Goal: Check status: Check status

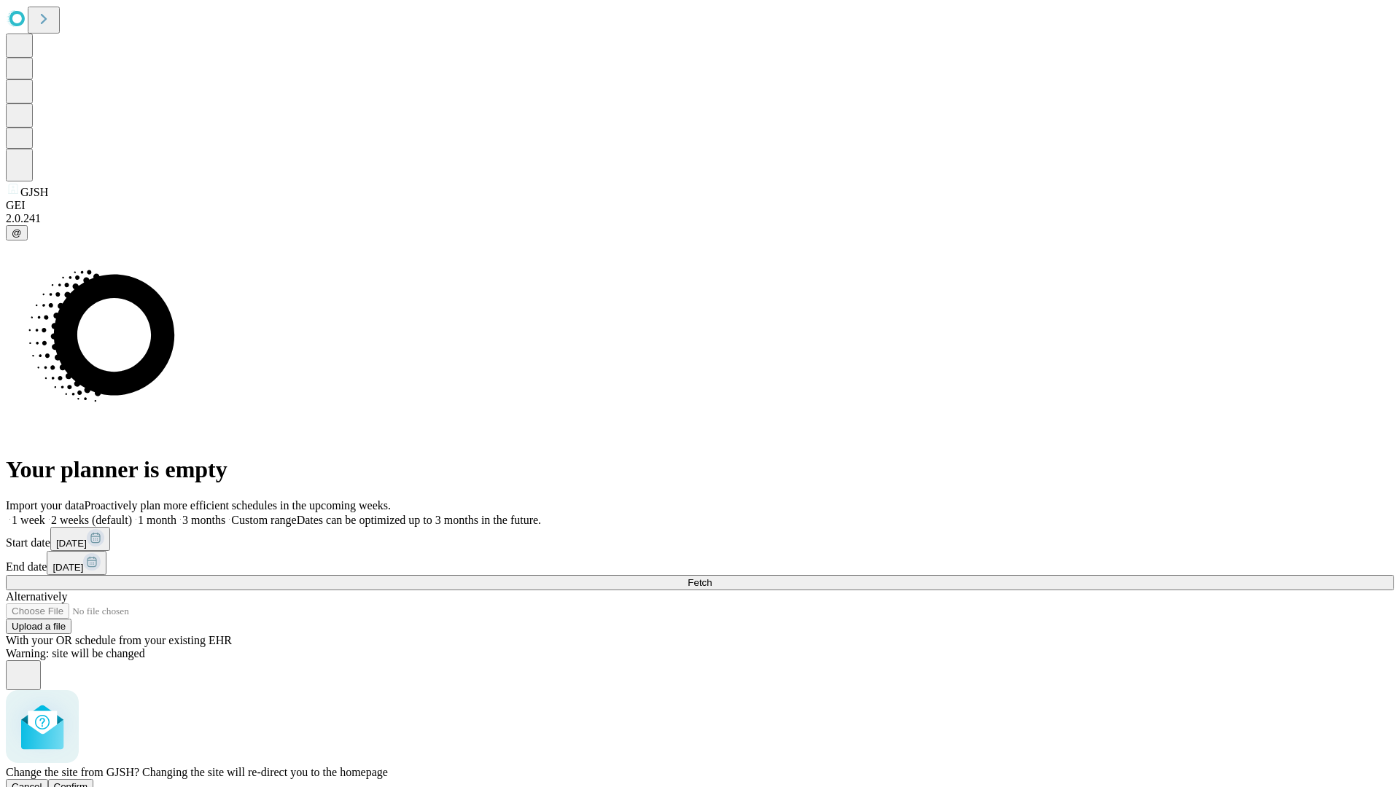
click at [88, 781] on span "Confirm" at bounding box center [71, 786] width 34 height 11
click at [45, 514] on label "1 week" at bounding box center [25, 520] width 39 height 12
click at [711, 577] on span "Fetch" at bounding box center [699, 582] width 24 height 11
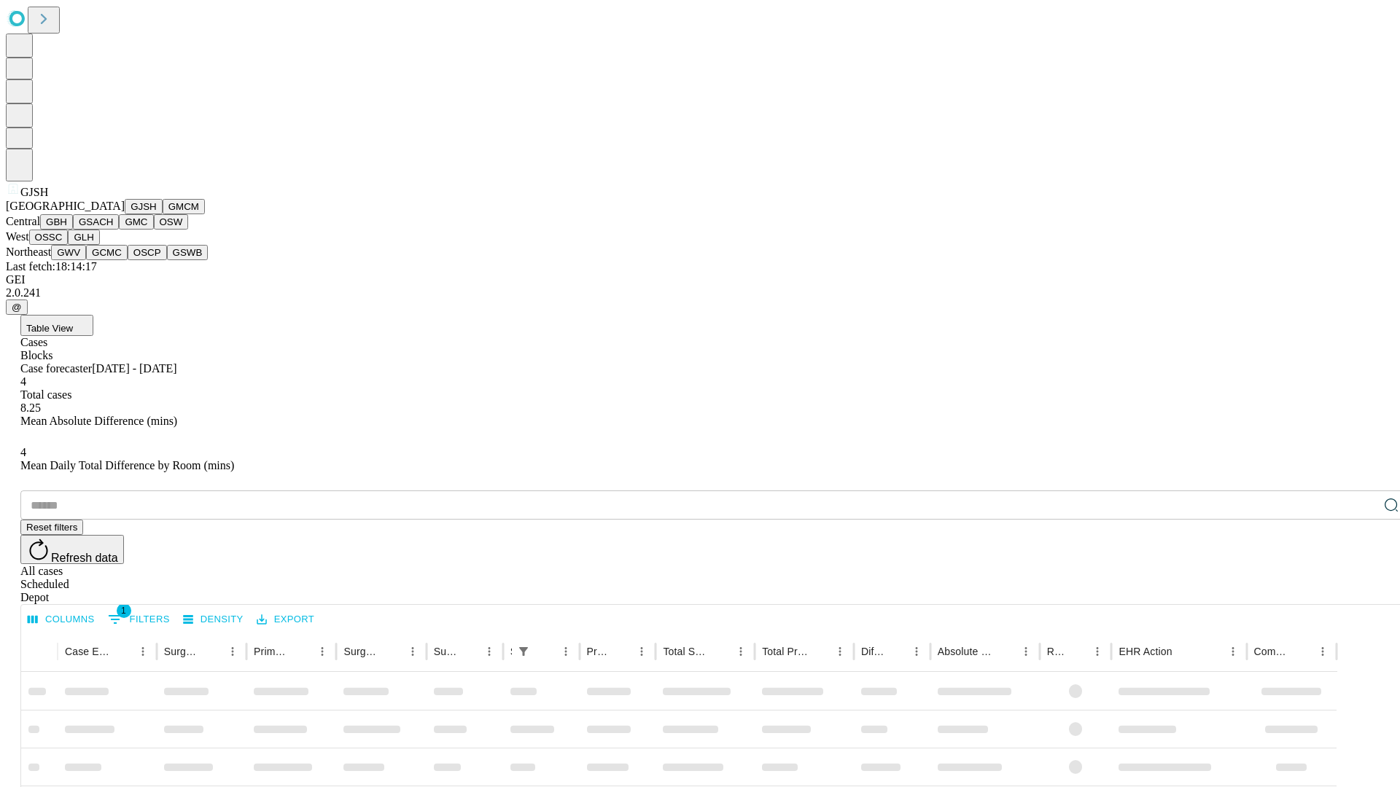
click at [163, 214] on button "GMCM" at bounding box center [184, 206] width 42 height 15
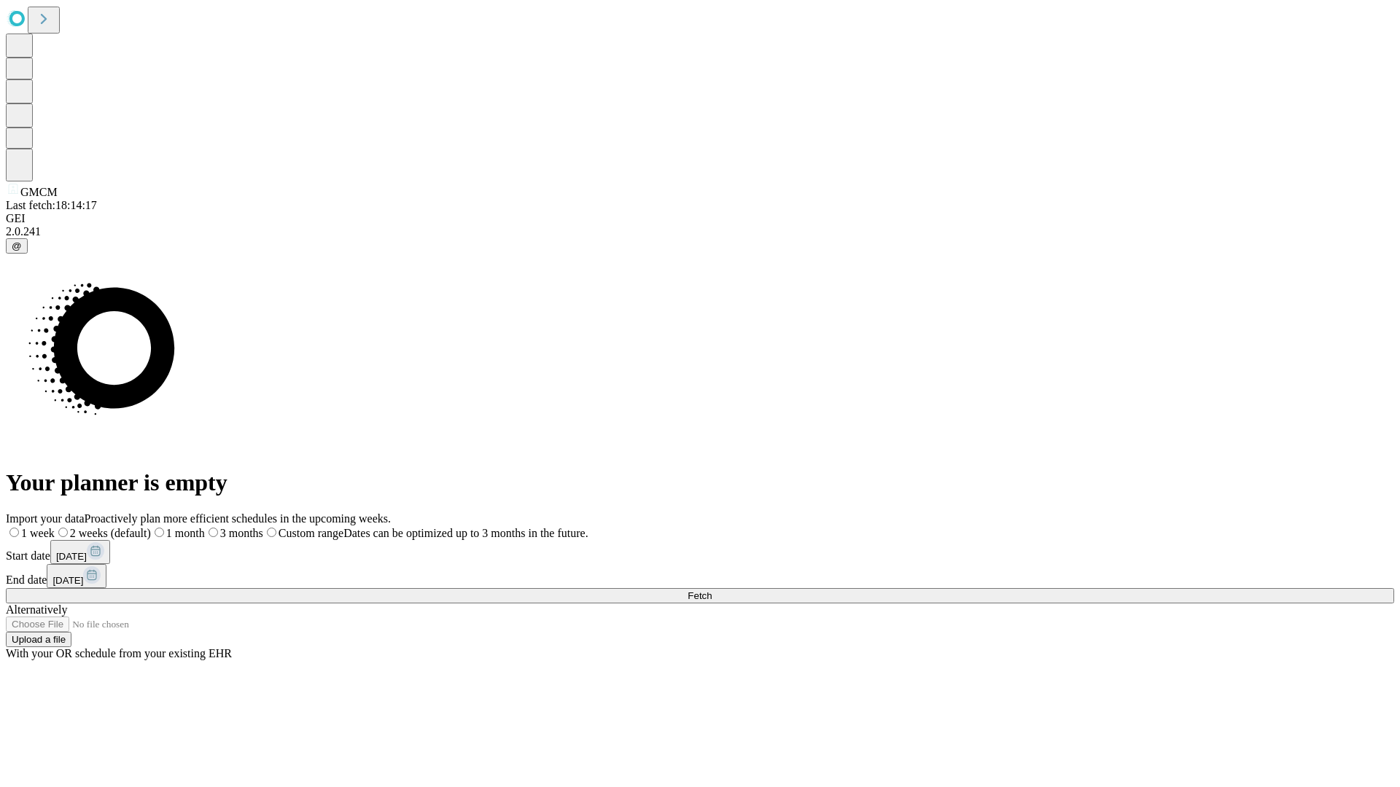
click at [55, 527] on label "1 week" at bounding box center [30, 533] width 49 height 12
click at [711, 590] on span "Fetch" at bounding box center [699, 595] width 24 height 11
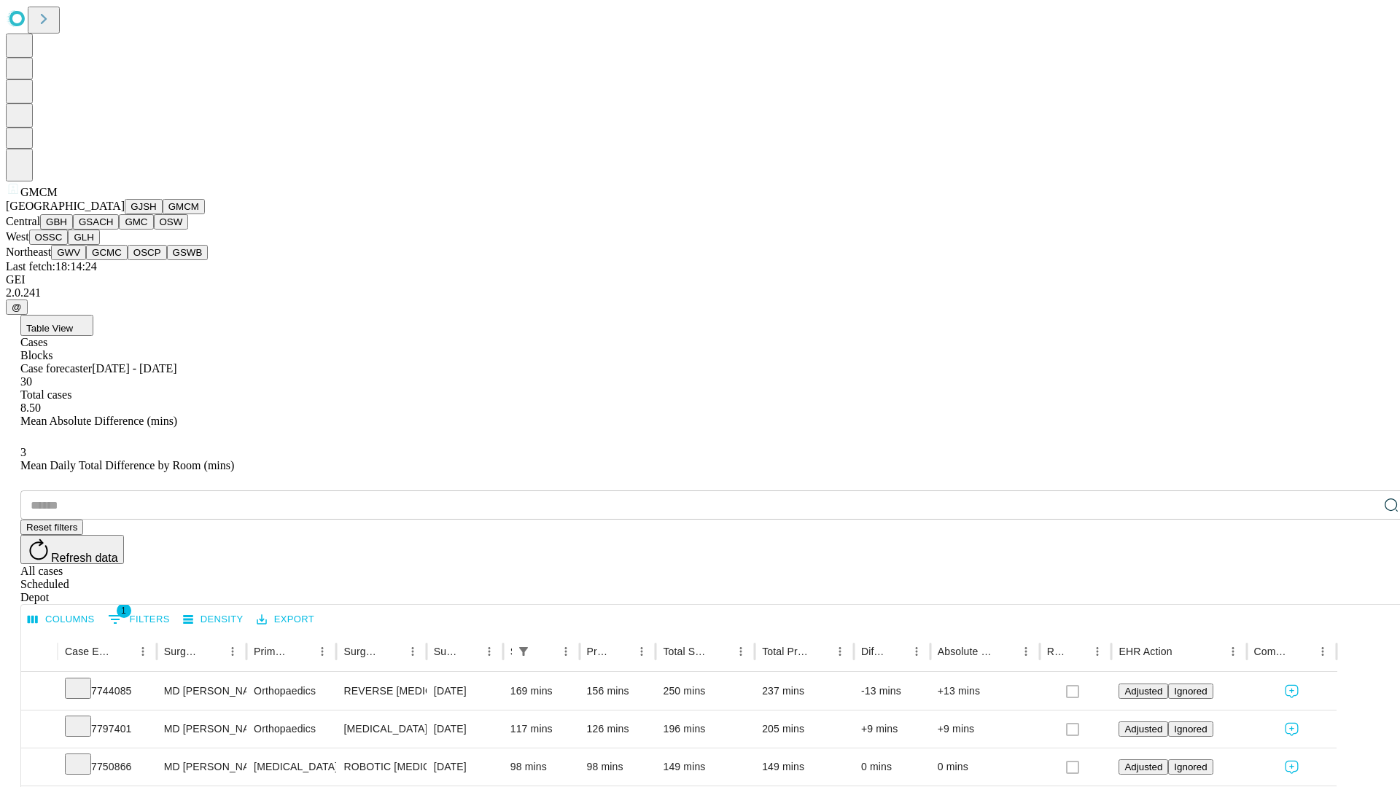
click at [73, 230] on button "GBH" at bounding box center [56, 221] width 33 height 15
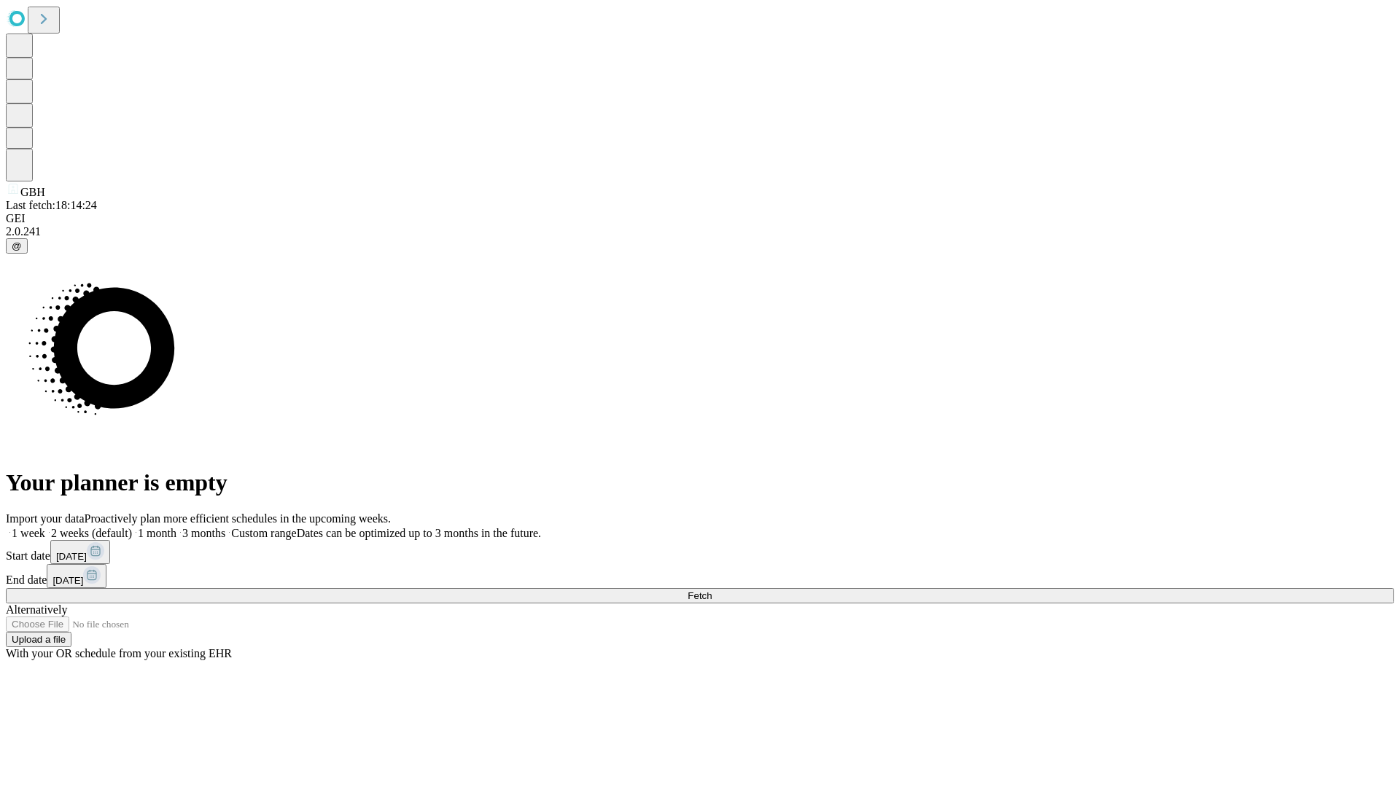
click at [45, 527] on label "1 week" at bounding box center [25, 533] width 39 height 12
click at [711, 590] on span "Fetch" at bounding box center [699, 595] width 24 height 11
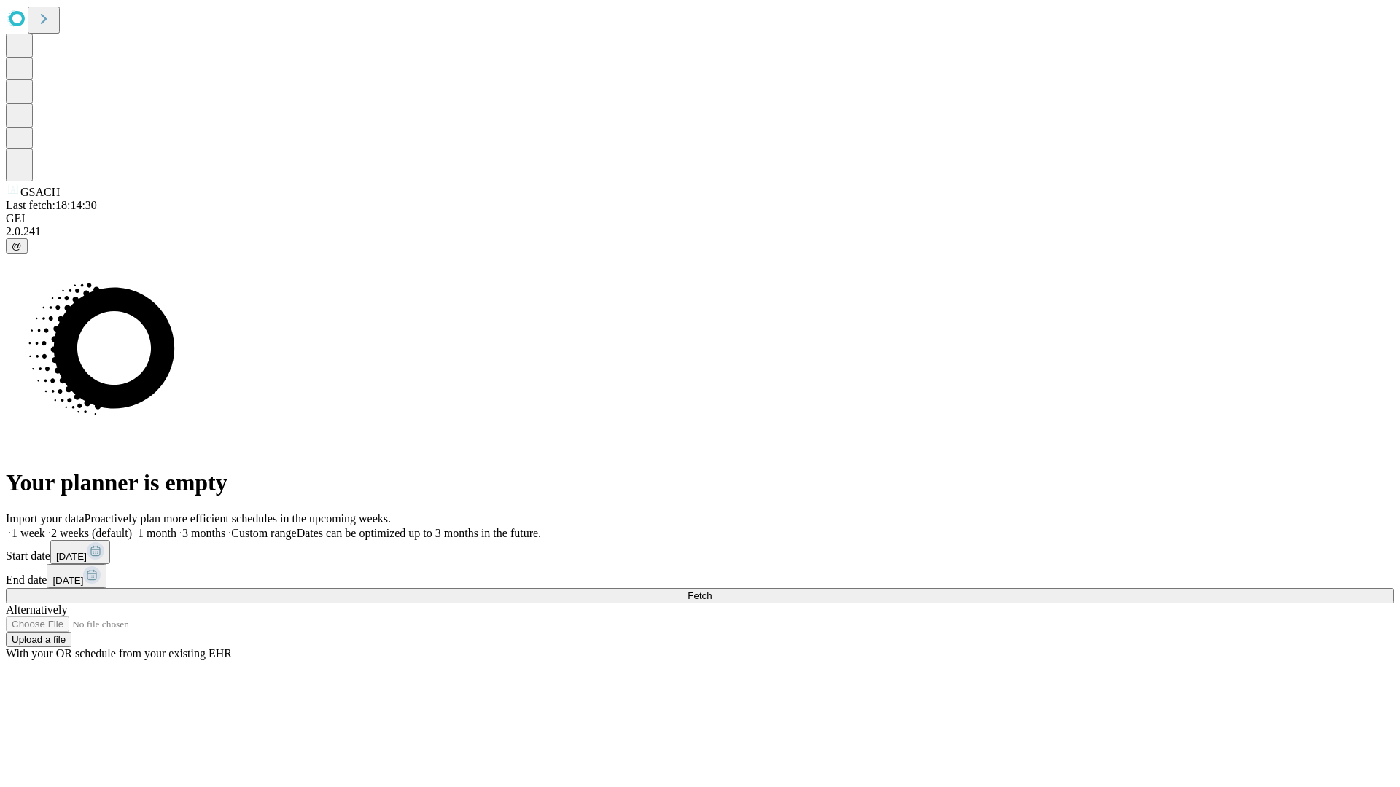
click at [45, 527] on label "1 week" at bounding box center [25, 533] width 39 height 12
click at [711, 590] on span "Fetch" at bounding box center [699, 595] width 24 height 11
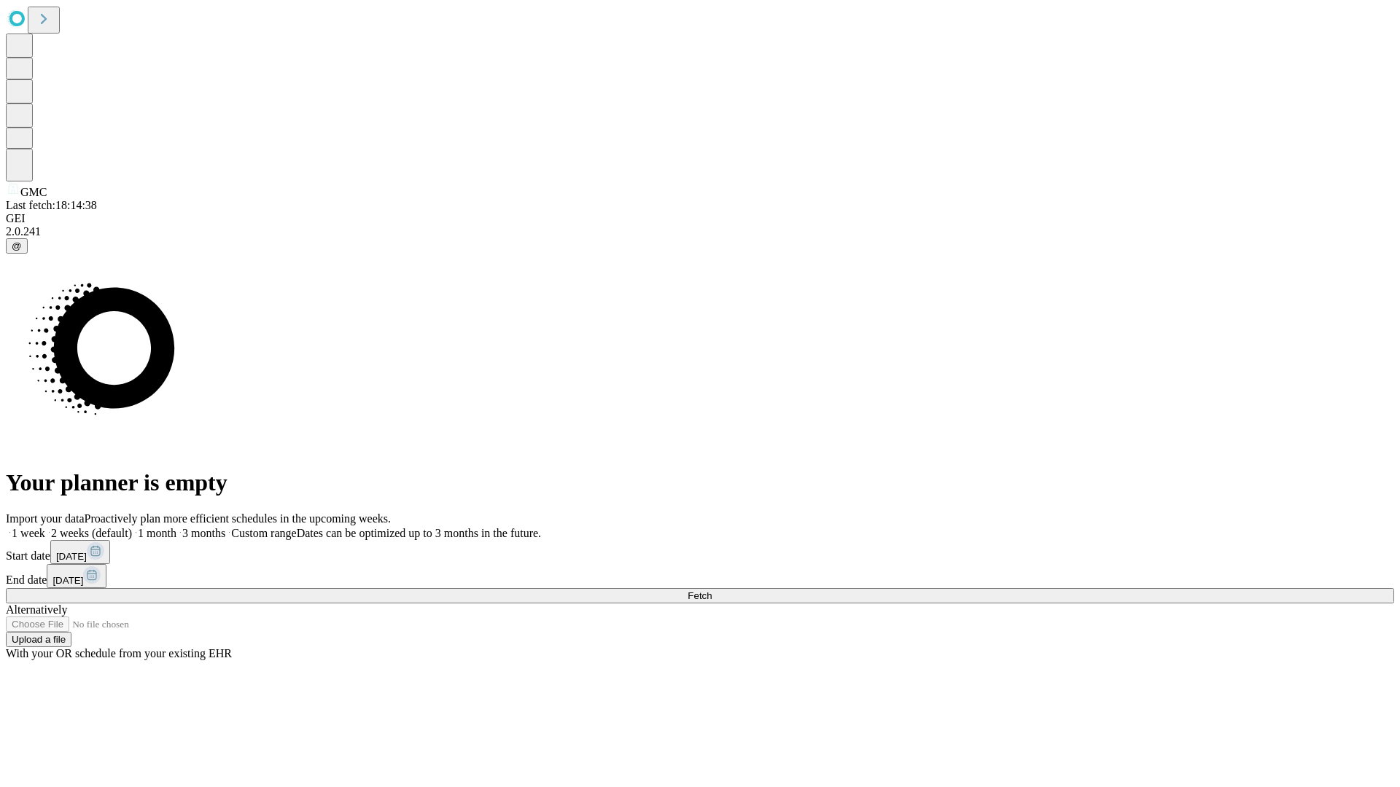
click at [45, 527] on label "1 week" at bounding box center [25, 533] width 39 height 12
click at [711, 590] on span "Fetch" at bounding box center [699, 595] width 24 height 11
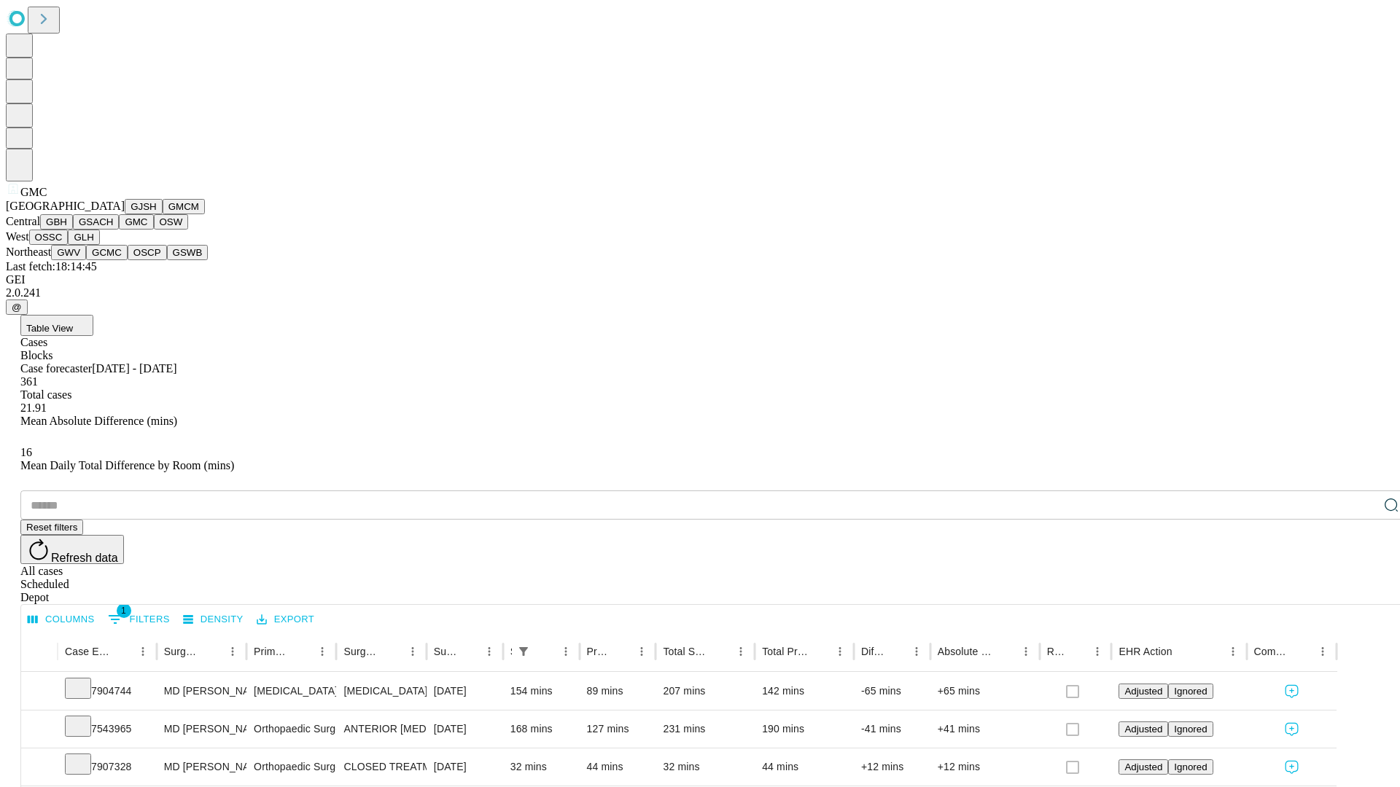
click at [154, 230] on button "OSW" at bounding box center [171, 221] width 35 height 15
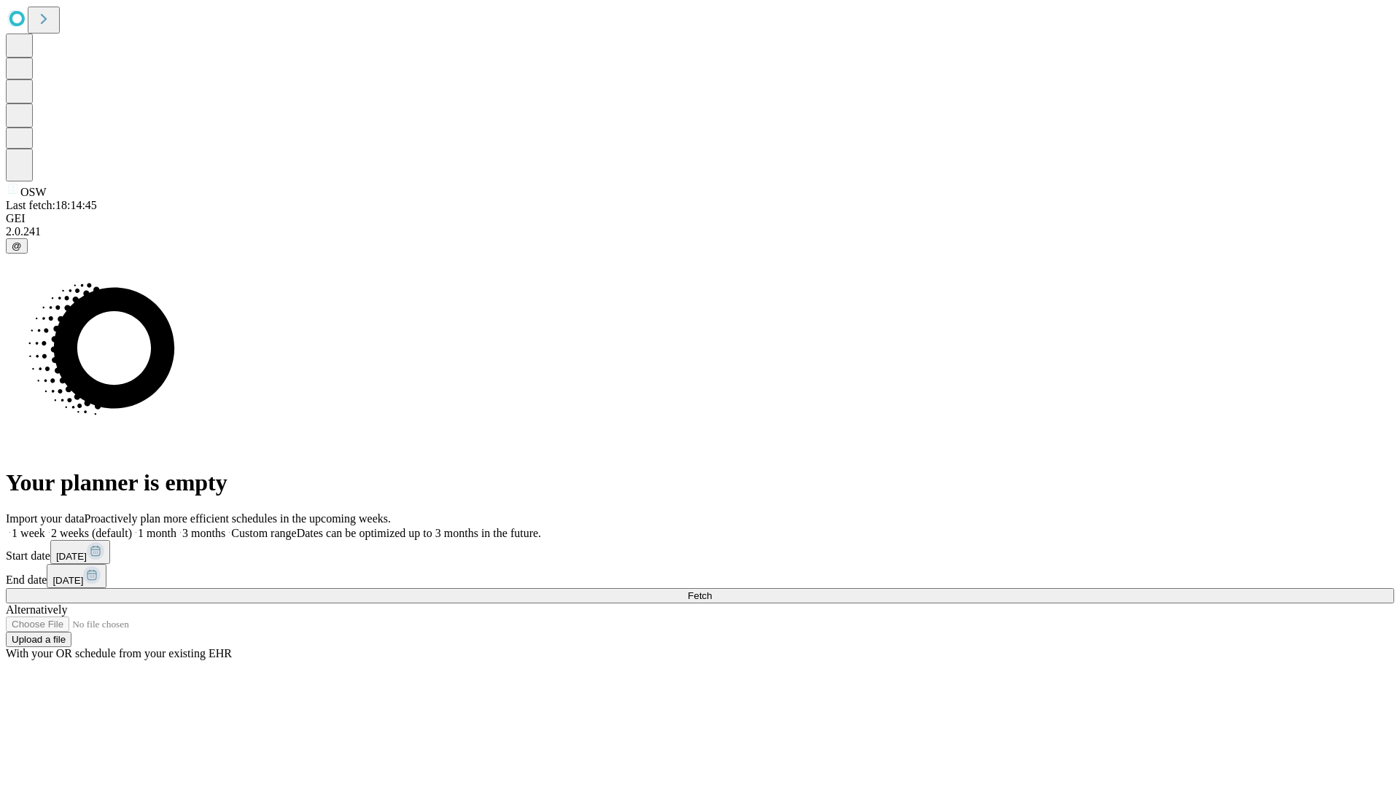
click at [45, 527] on label "1 week" at bounding box center [25, 533] width 39 height 12
click at [711, 590] on span "Fetch" at bounding box center [699, 595] width 24 height 11
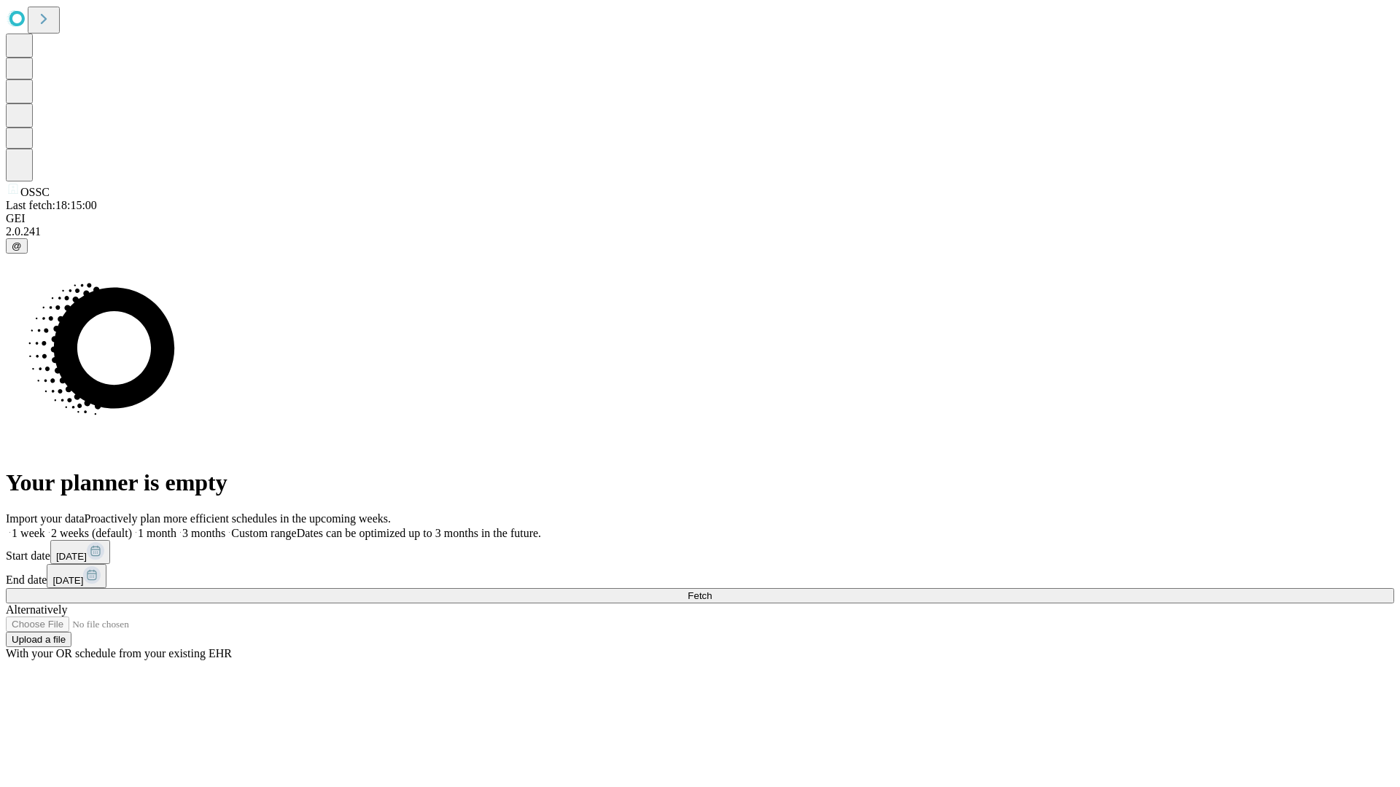
click at [45, 527] on label "1 week" at bounding box center [25, 533] width 39 height 12
click at [711, 590] on span "Fetch" at bounding box center [699, 595] width 24 height 11
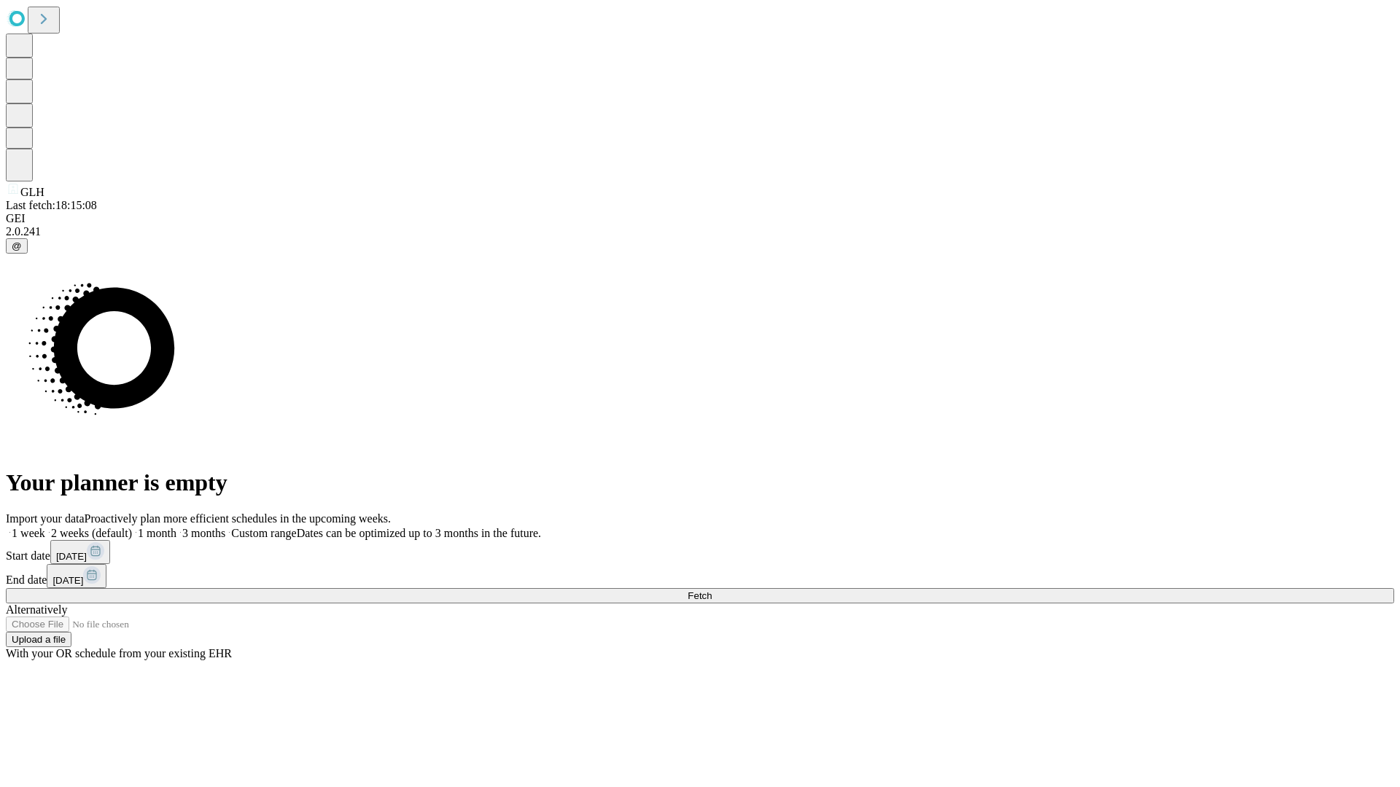
click at [45, 527] on label "1 week" at bounding box center [25, 533] width 39 height 12
click at [711, 590] on span "Fetch" at bounding box center [699, 595] width 24 height 11
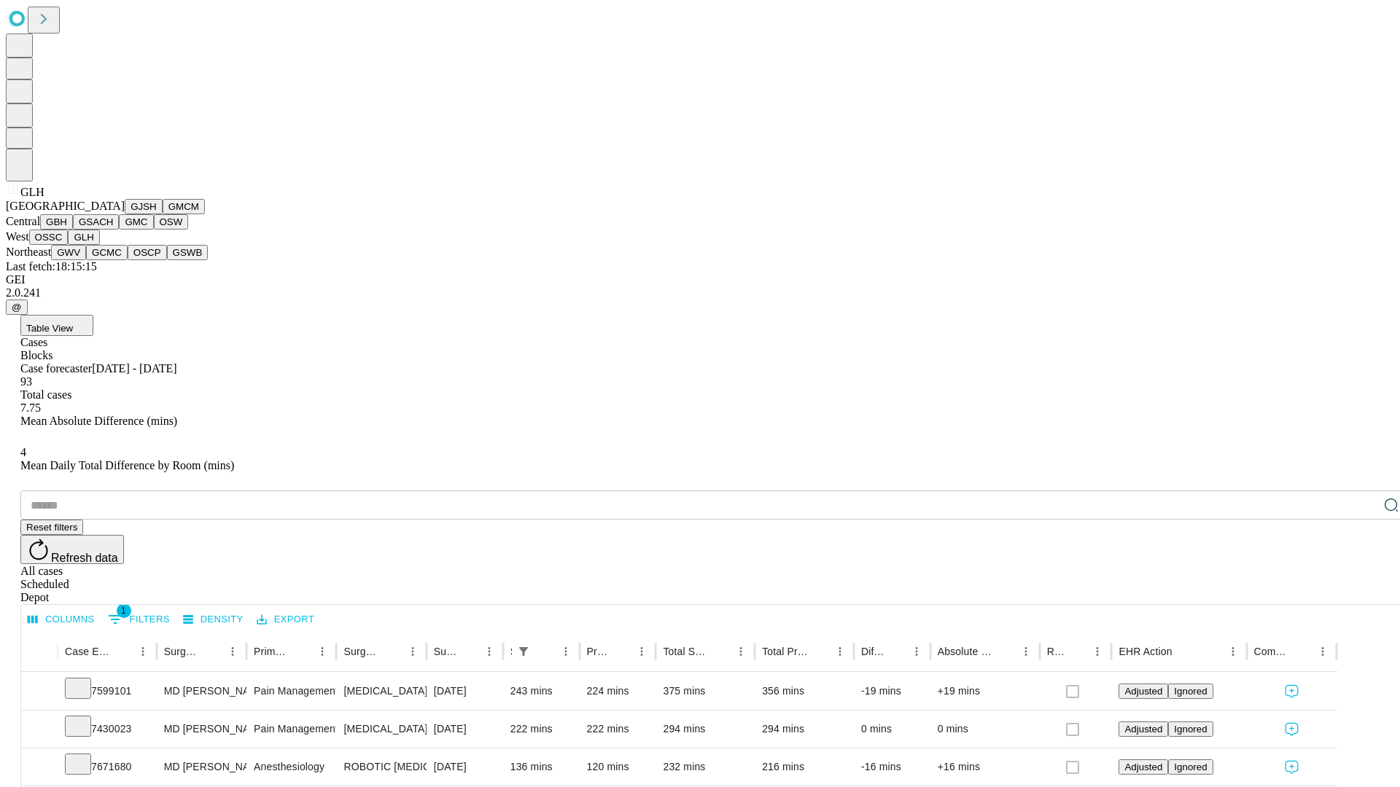
click at [86, 260] on button "GWV" at bounding box center [68, 252] width 35 height 15
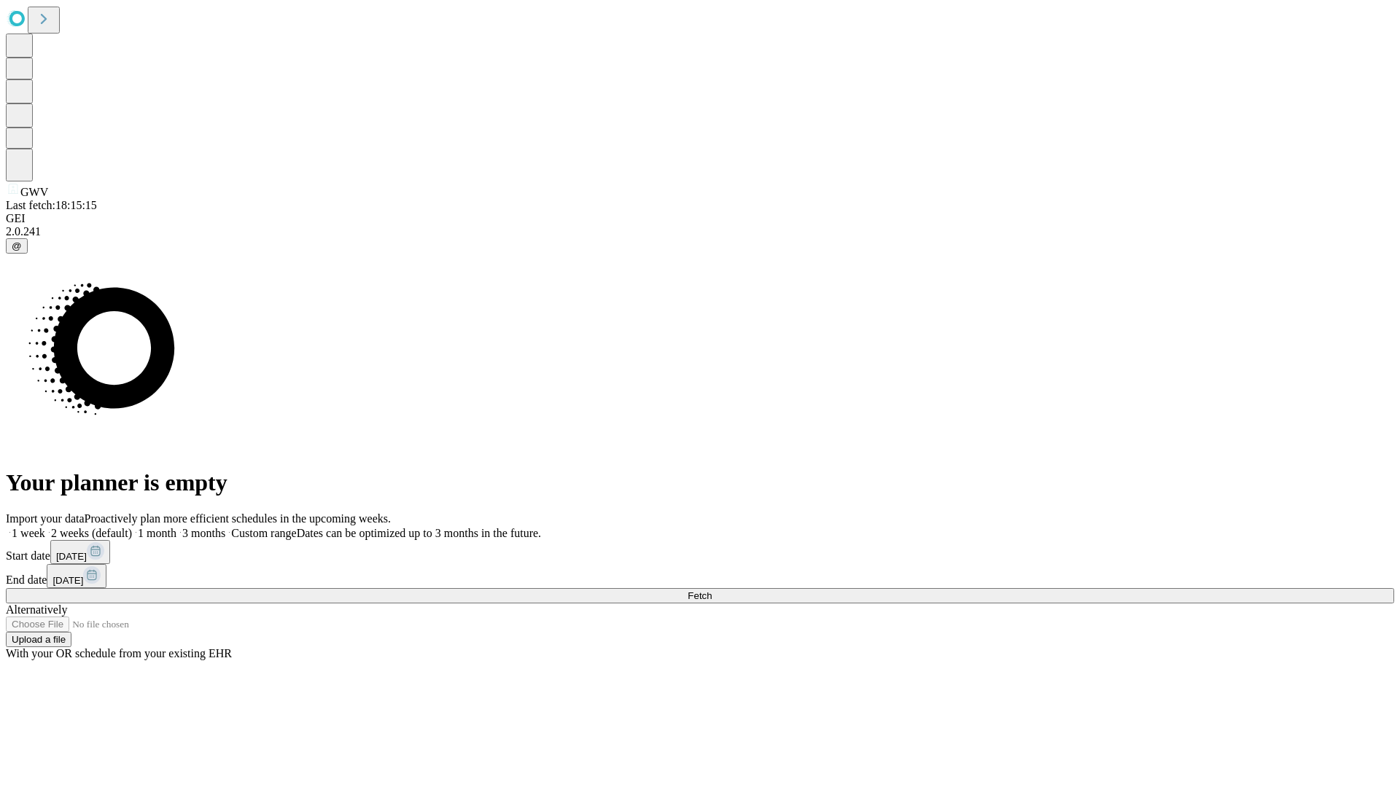
click at [45, 527] on label "1 week" at bounding box center [25, 533] width 39 height 12
click at [711, 590] on span "Fetch" at bounding box center [699, 595] width 24 height 11
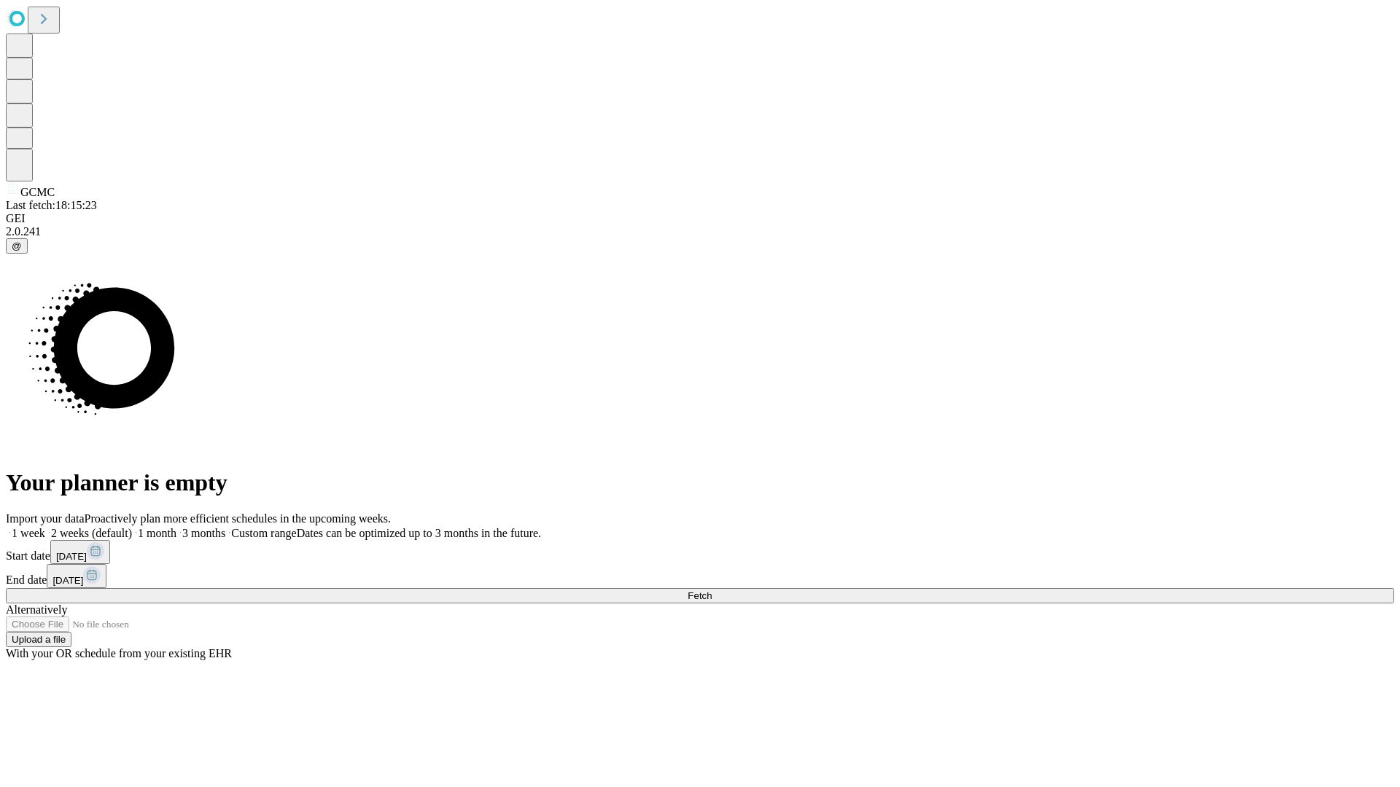
click at [45, 527] on label "1 week" at bounding box center [25, 533] width 39 height 12
click at [711, 590] on span "Fetch" at bounding box center [699, 595] width 24 height 11
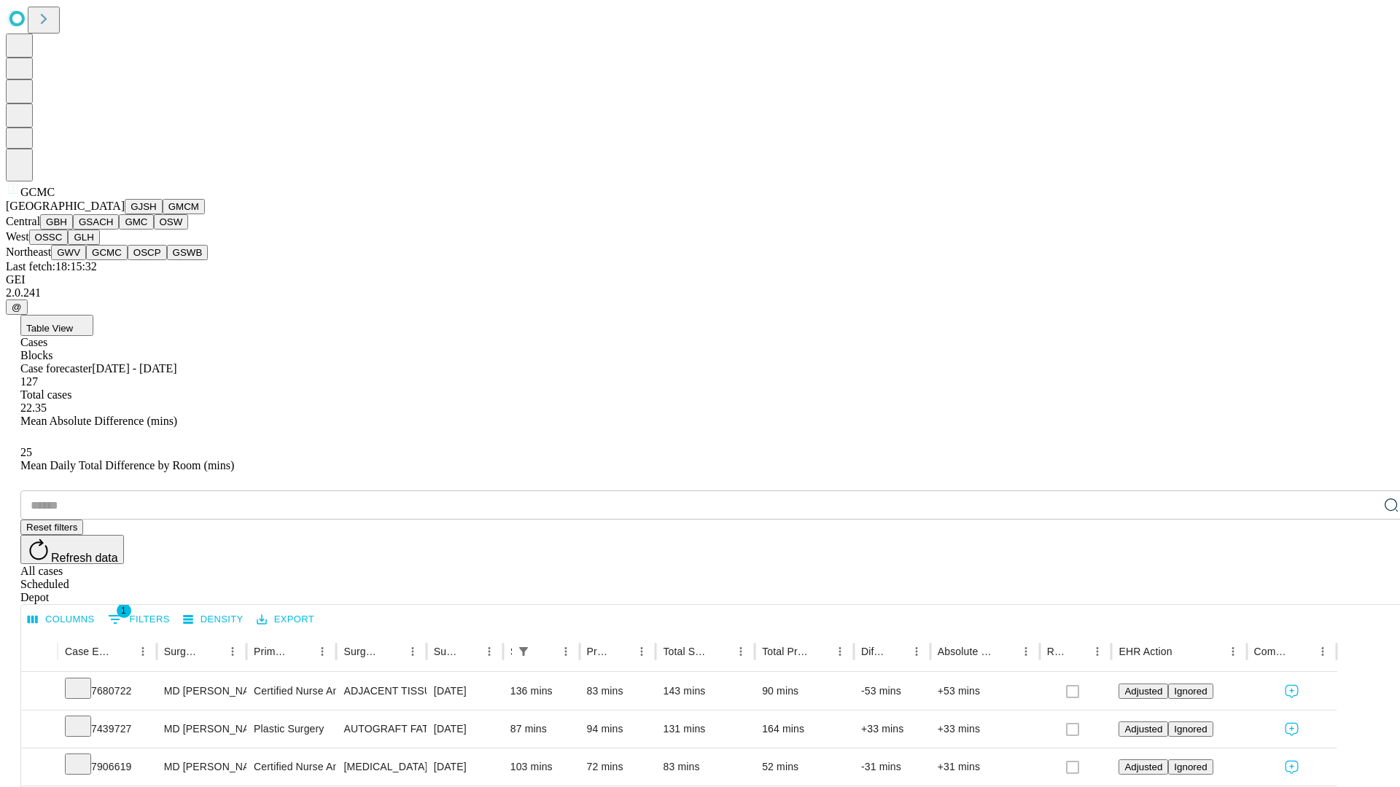
click at [128, 260] on button "OSCP" at bounding box center [147, 252] width 39 height 15
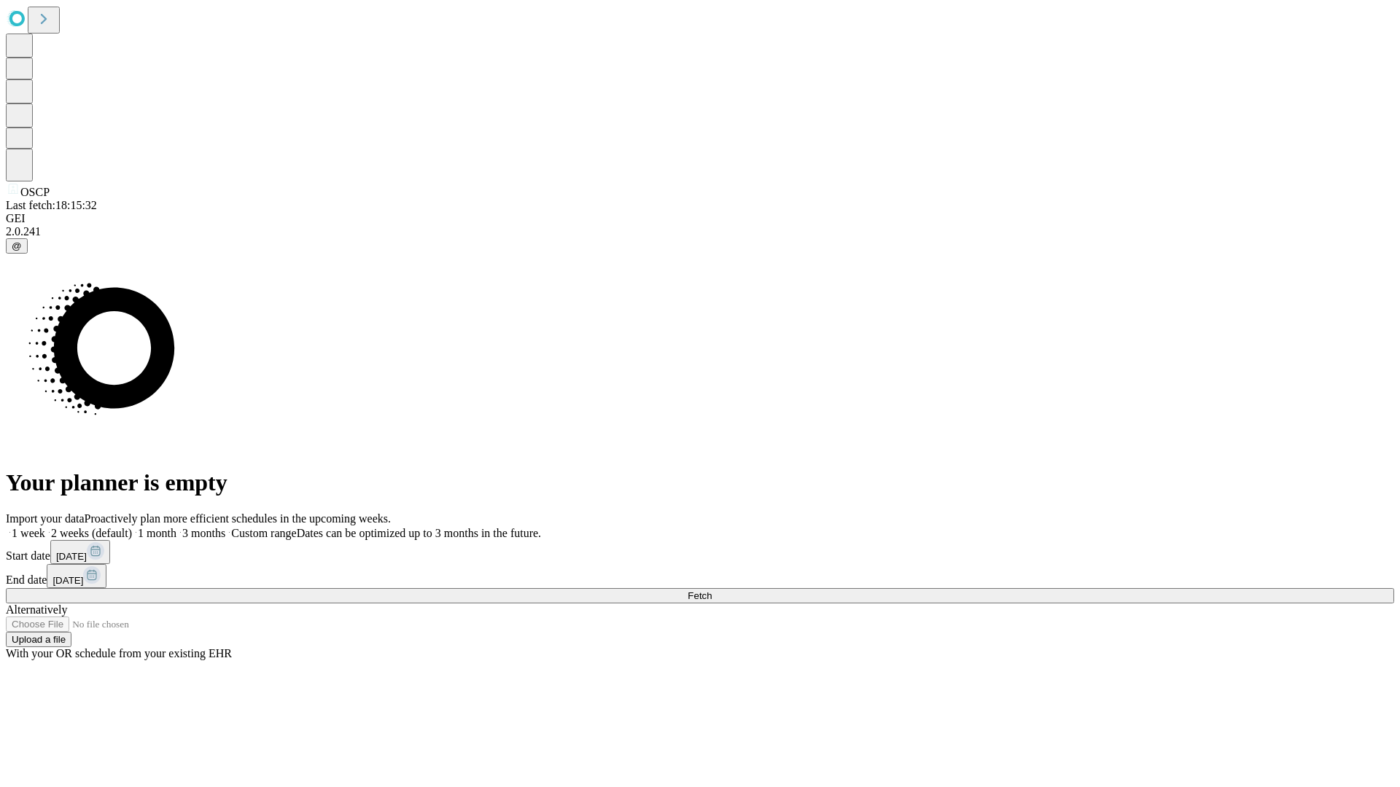
click at [45, 527] on label "1 week" at bounding box center [25, 533] width 39 height 12
click at [711, 590] on span "Fetch" at bounding box center [699, 595] width 24 height 11
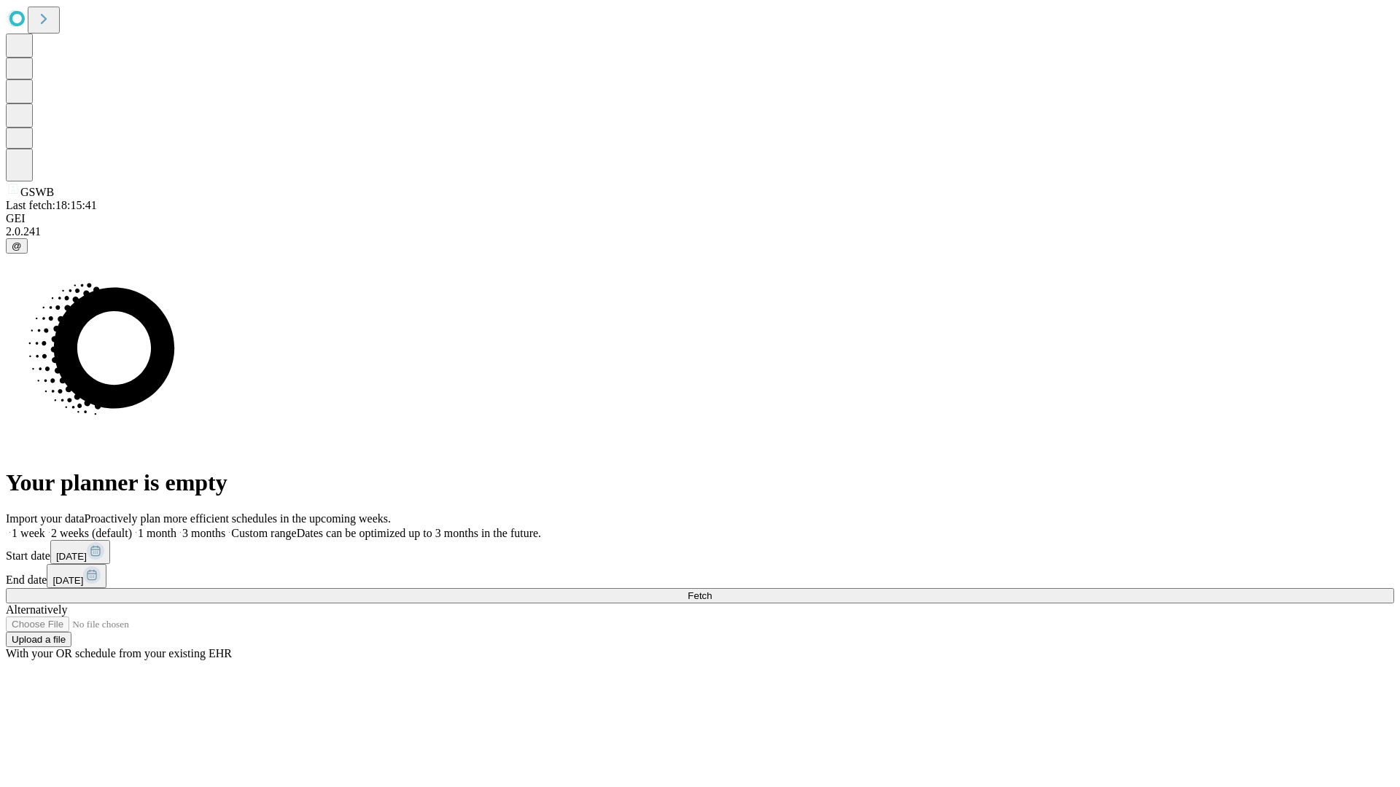
click at [45, 527] on label "1 week" at bounding box center [25, 533] width 39 height 12
click at [711, 590] on span "Fetch" at bounding box center [699, 595] width 24 height 11
